Goal: Information Seeking & Learning: Learn about a topic

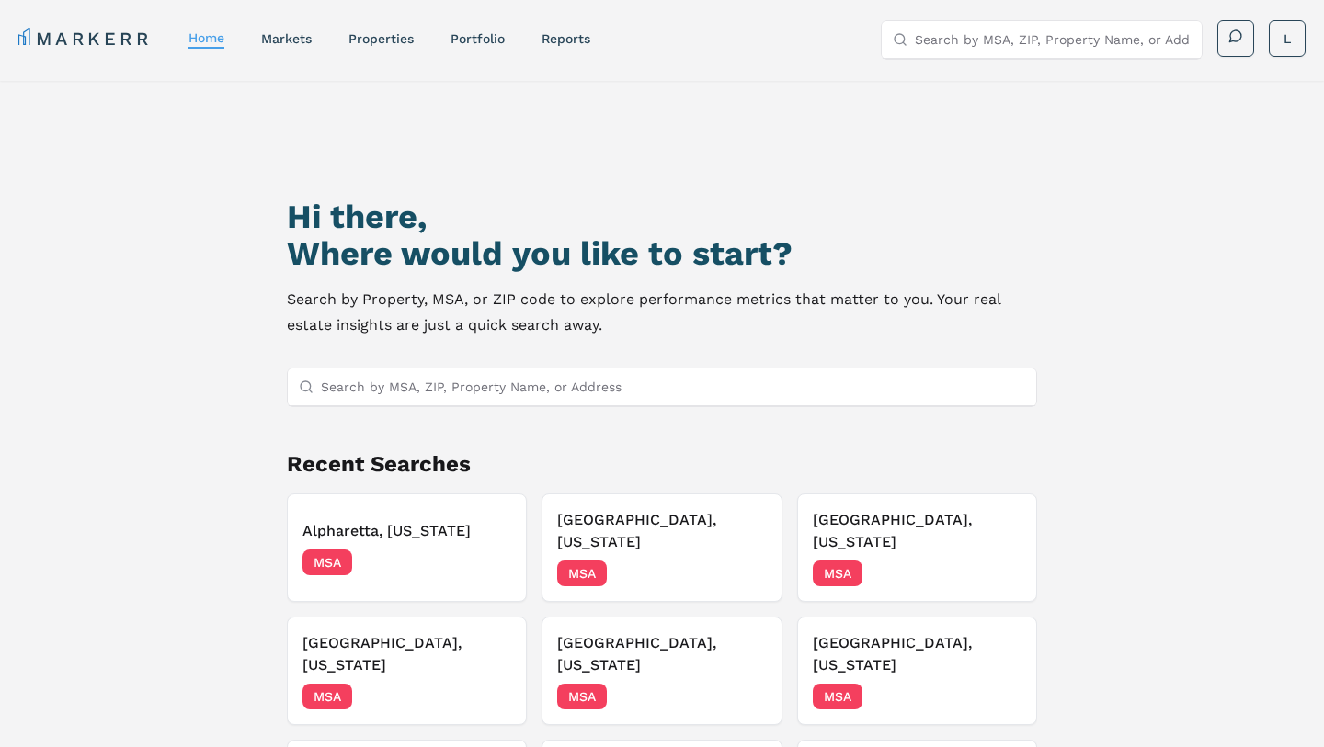
click at [522, 382] on input "Search by MSA, ZIP, Property Name, or Address" at bounding box center [673, 387] width 704 height 37
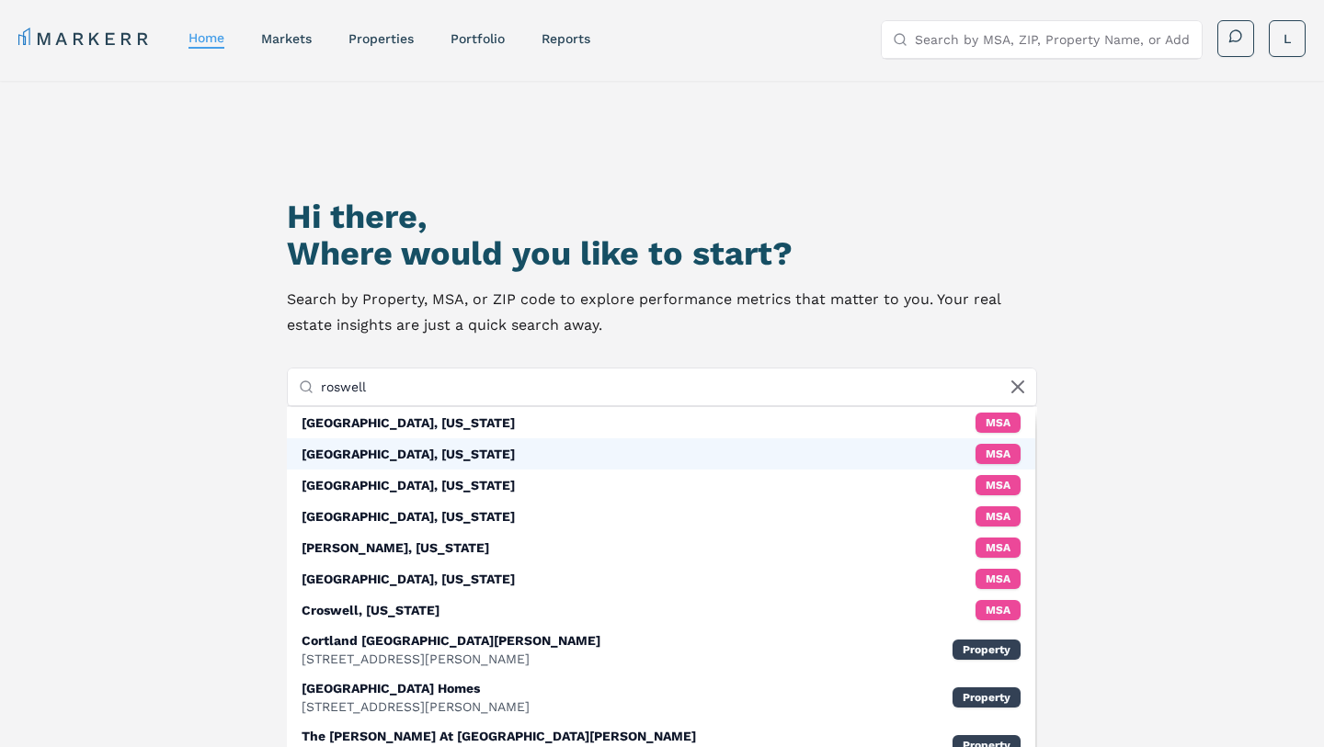
type input "roswell"
click at [487, 448] on div "[GEOGRAPHIC_DATA], [US_STATE] MSA" at bounding box center [661, 453] width 748 height 31
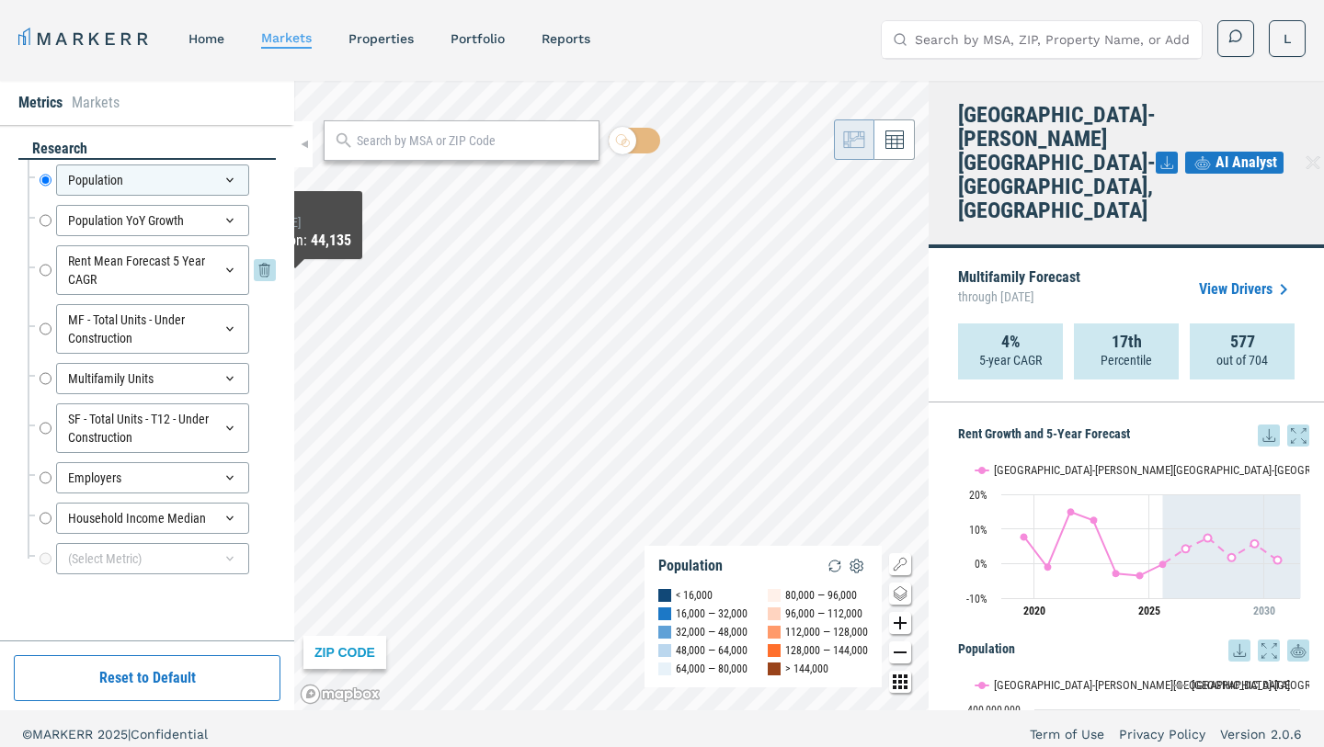
click at [48, 272] on input "Rent Mean Forecast 5 Year CAGR" at bounding box center [46, 270] width 12 height 50
radio input "false"
radio input "true"
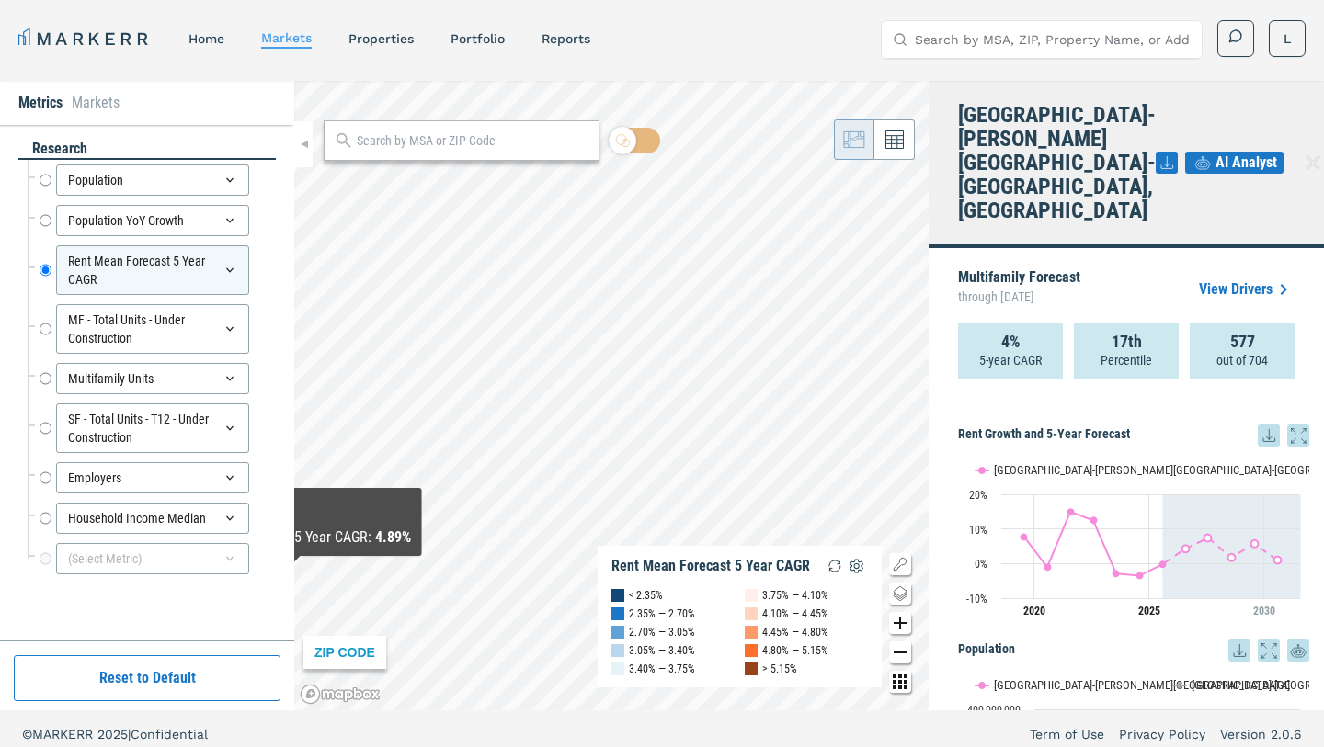
click at [290, 575] on div "Metrics Markets research Population Population Population YoY Growth Population…" at bounding box center [662, 396] width 1324 height 630
